Goal: Information Seeking & Learning: Learn about a topic

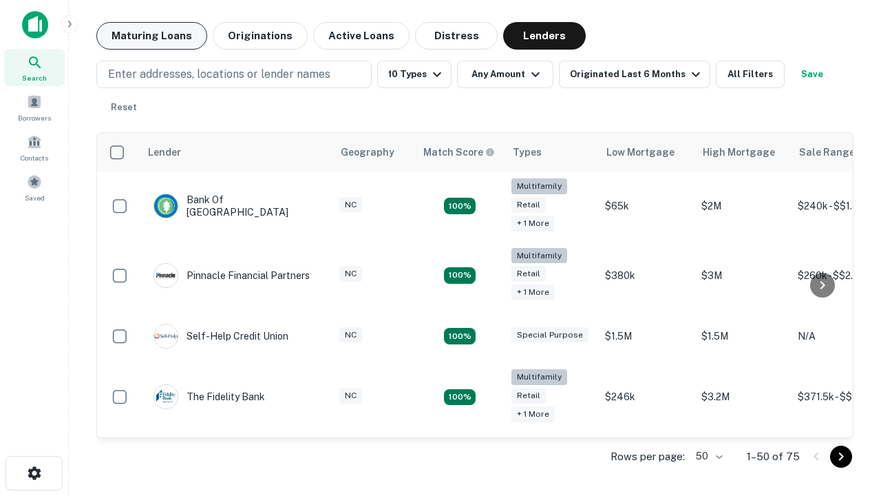
click at [151, 36] on button "Maturing Loans" at bounding box center [151, 36] width 111 height 28
